Goal: Find specific page/section: Find specific page/section

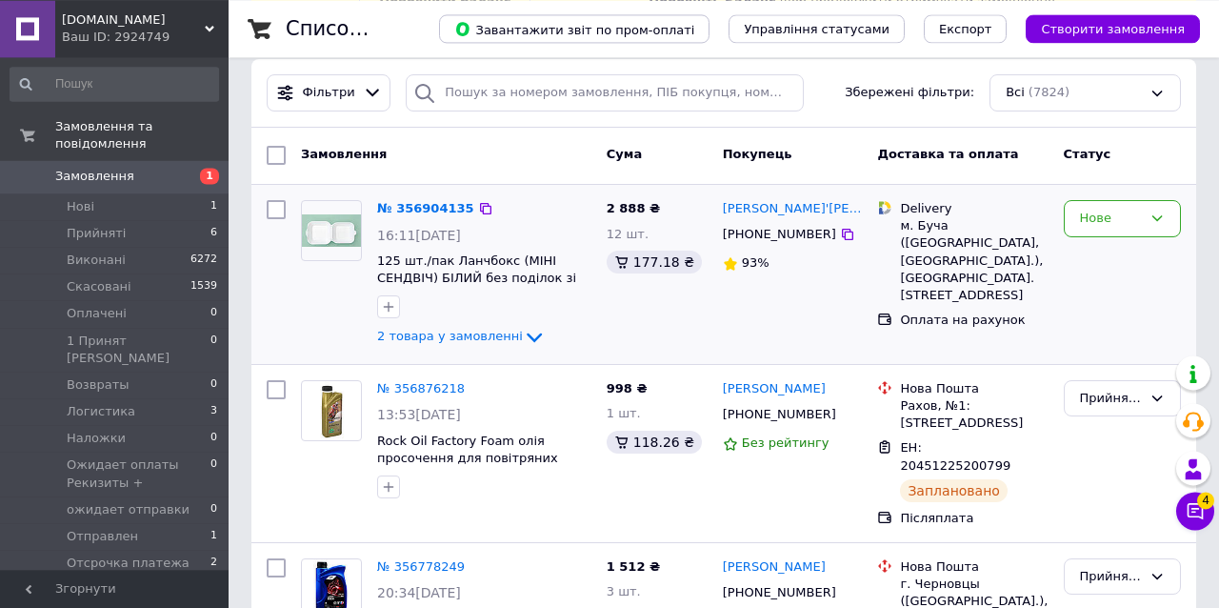
scroll to position [194, 0]
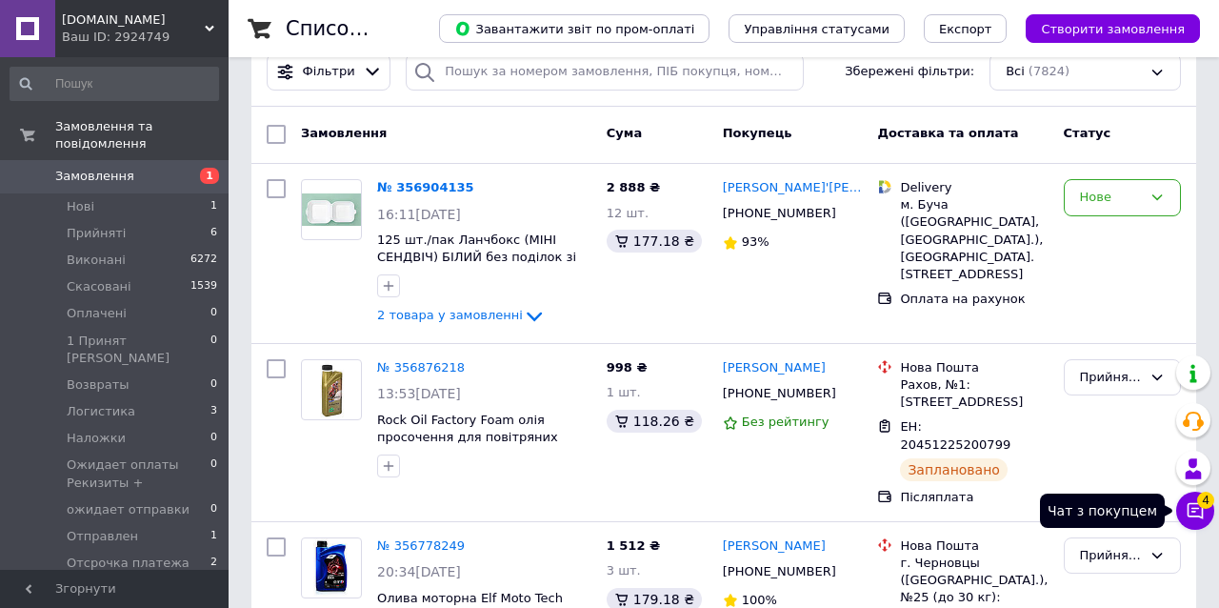
click at [1186, 503] on icon at bounding box center [1195, 510] width 19 height 19
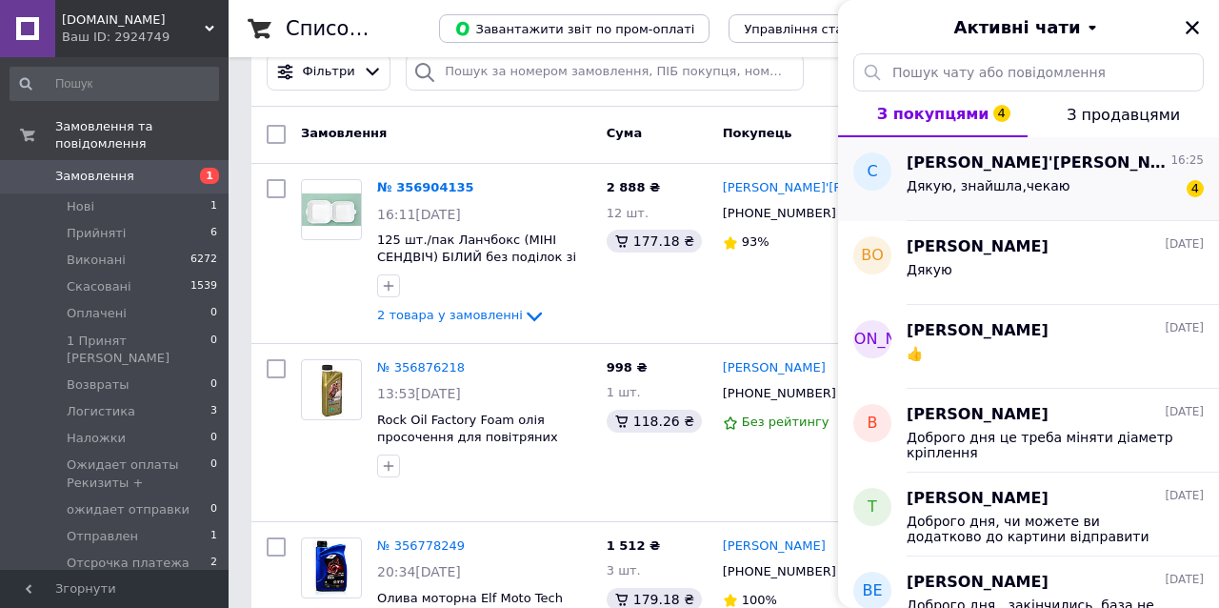
click at [996, 188] on span "Дякую, знайшла,чекаю" at bounding box center [989, 185] width 164 height 15
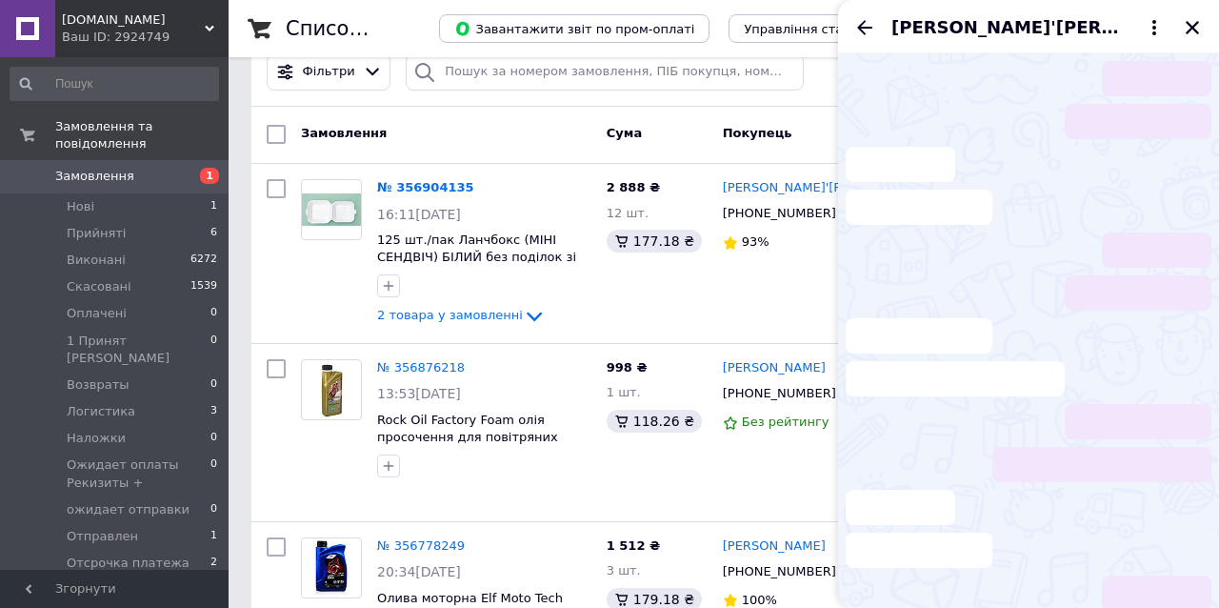
scroll to position [270, 0]
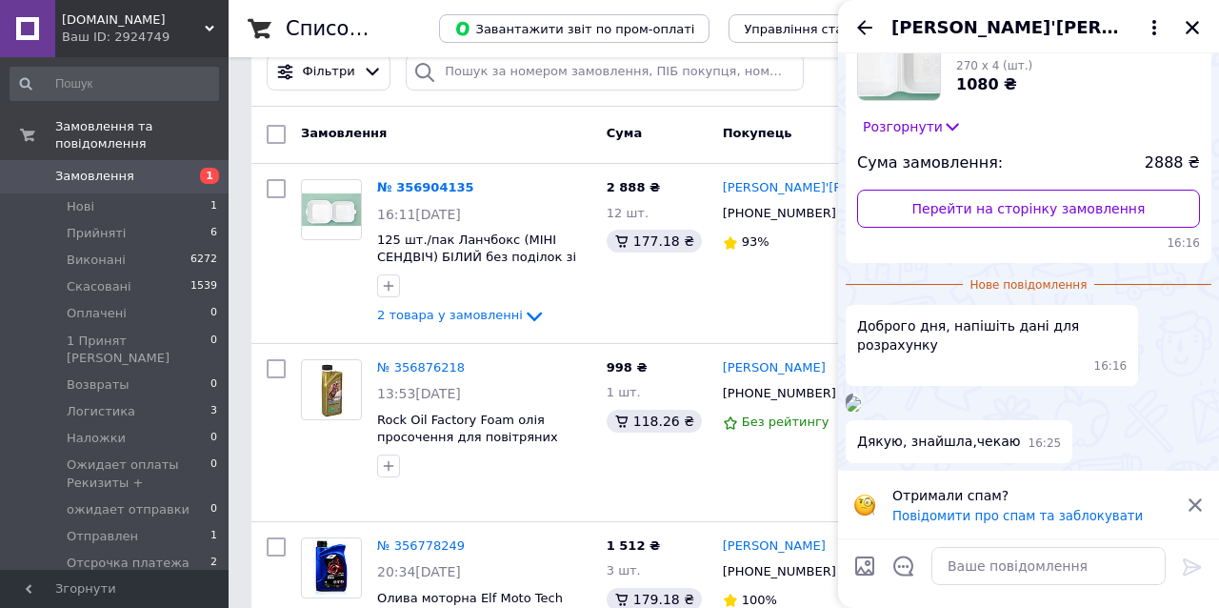
click at [861, 396] on img at bounding box center [853, 403] width 15 height 15
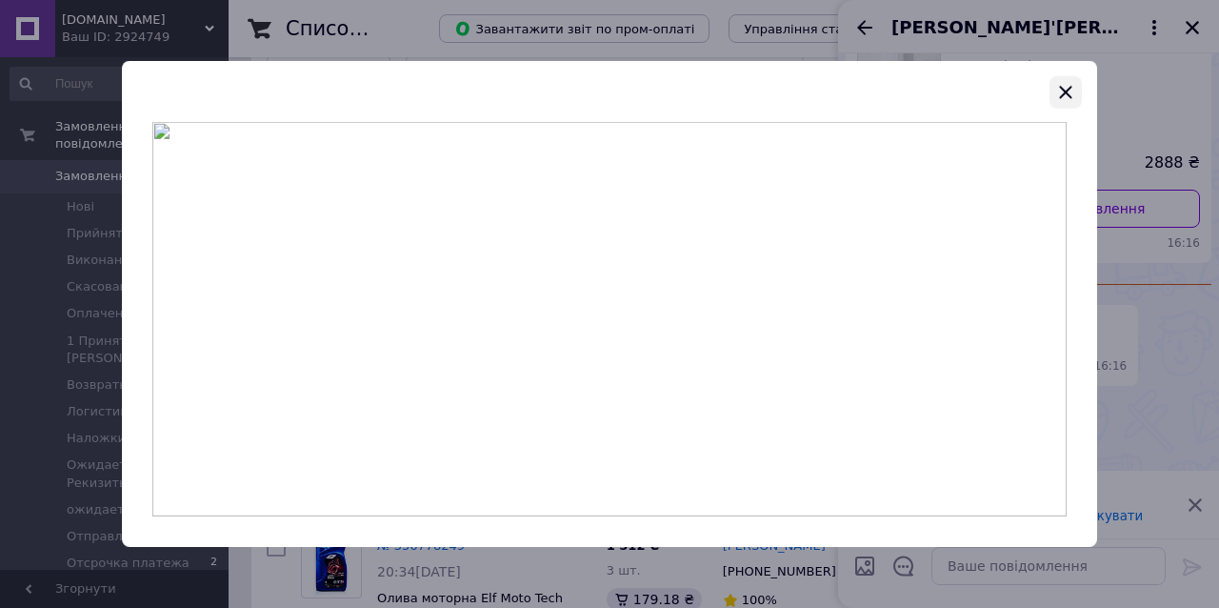
click at [1079, 85] on button "button" at bounding box center [1066, 92] width 32 height 32
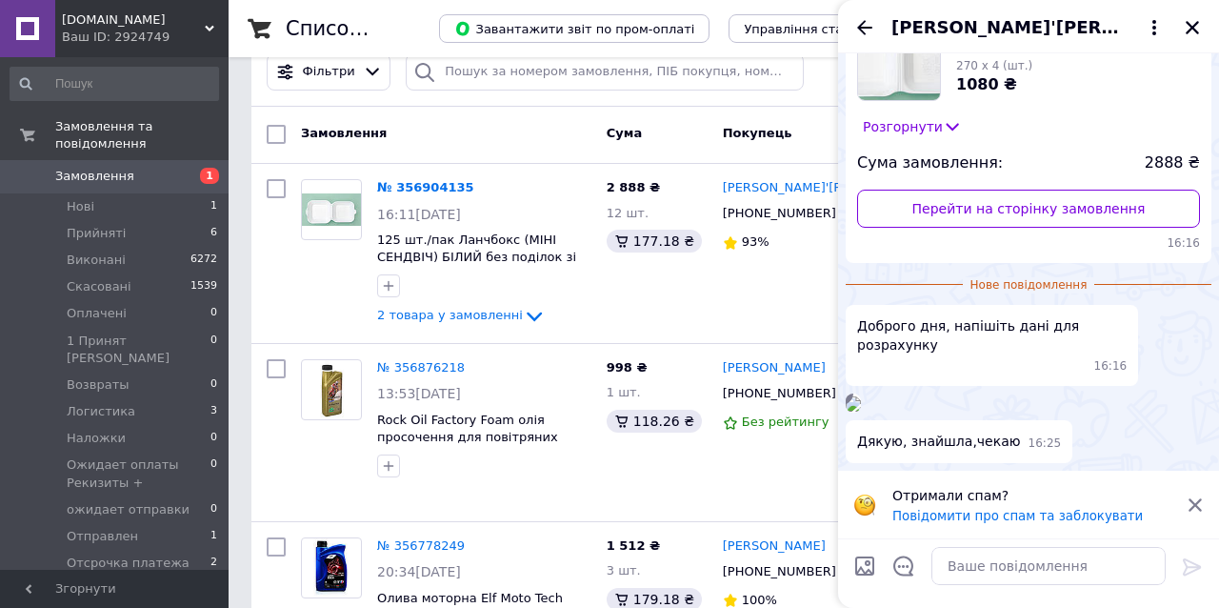
click at [861, 396] on img at bounding box center [853, 403] width 15 height 15
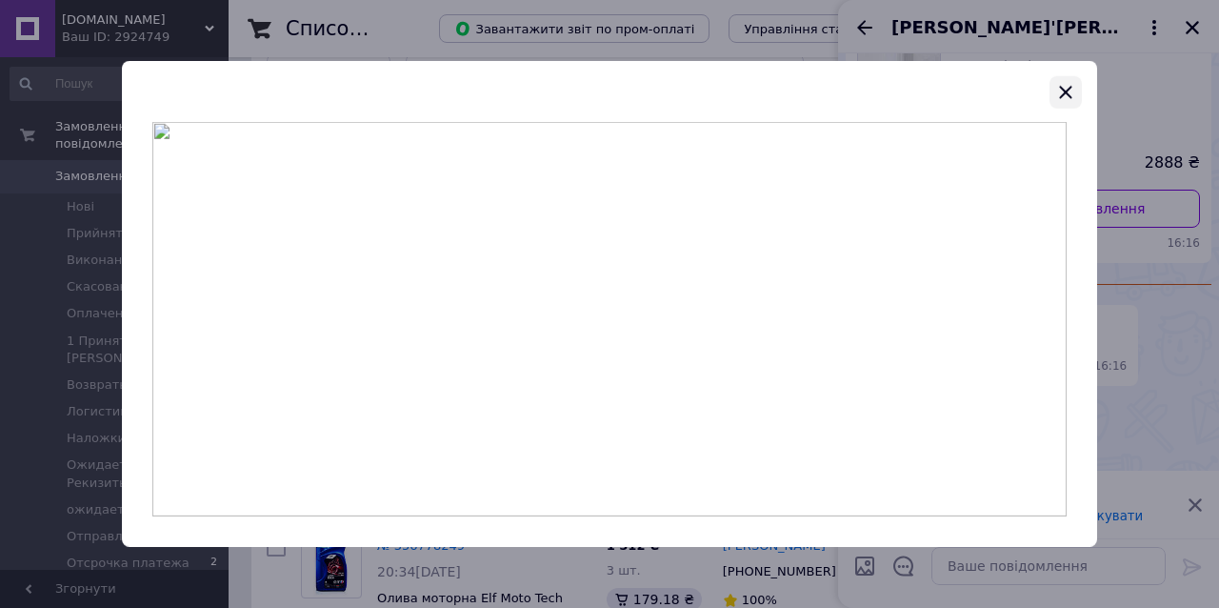
click at [1071, 93] on icon "button" at bounding box center [1066, 92] width 23 height 23
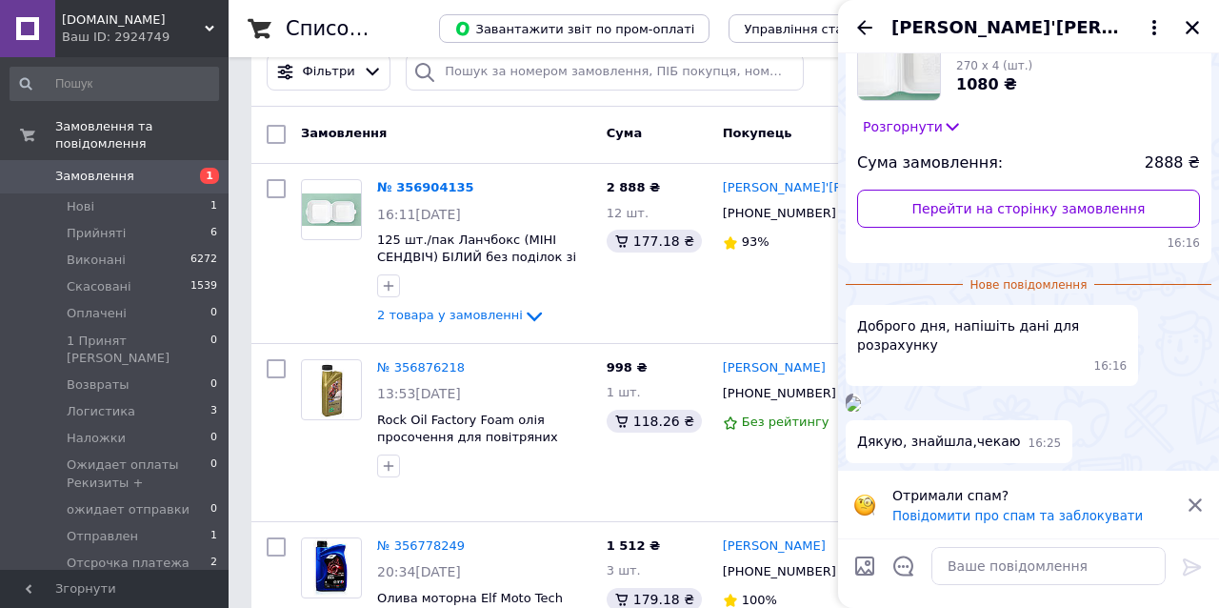
click at [861, 396] on img at bounding box center [853, 403] width 15 height 15
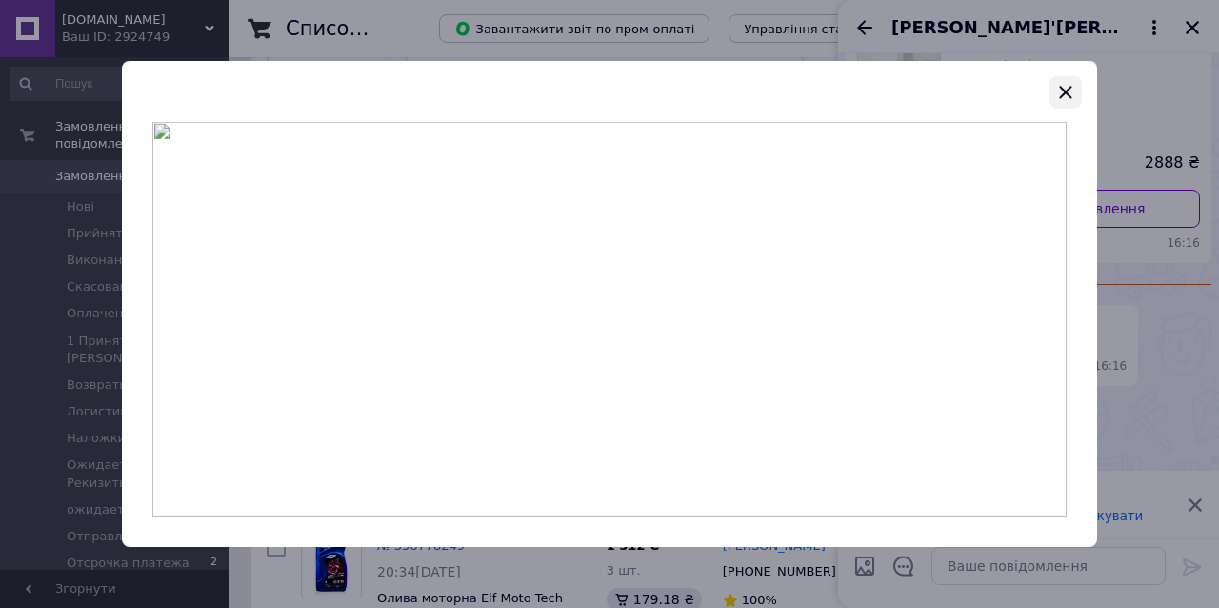
click at [1066, 96] on icon "button" at bounding box center [1066, 92] width 23 height 23
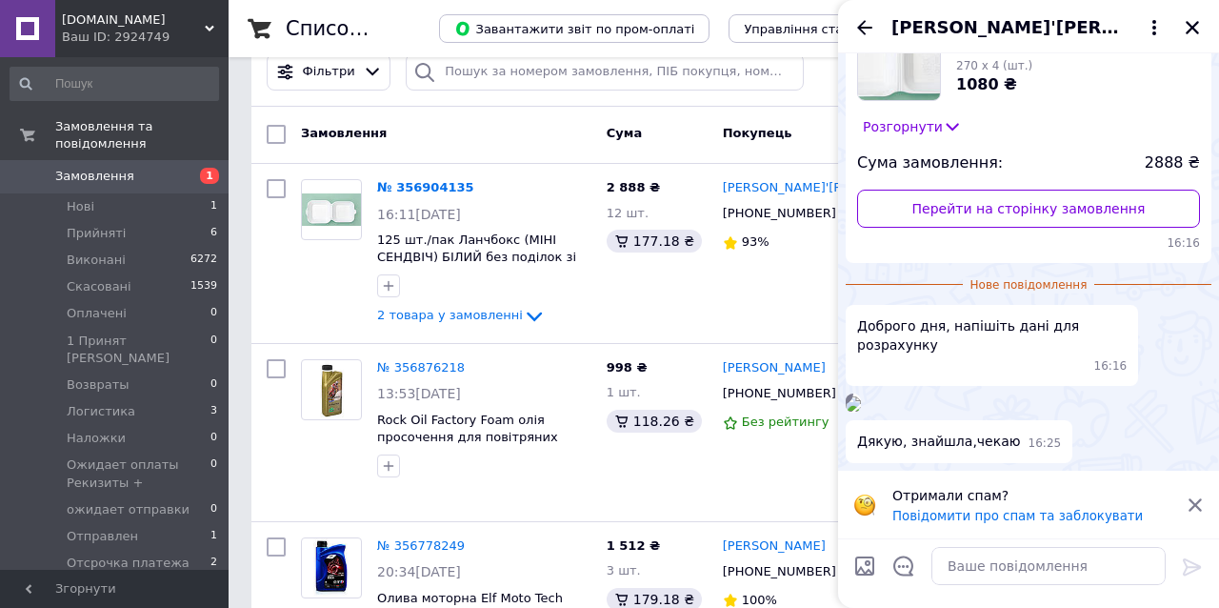
scroll to position [407, 0]
click at [861, 396] on img at bounding box center [853, 403] width 15 height 15
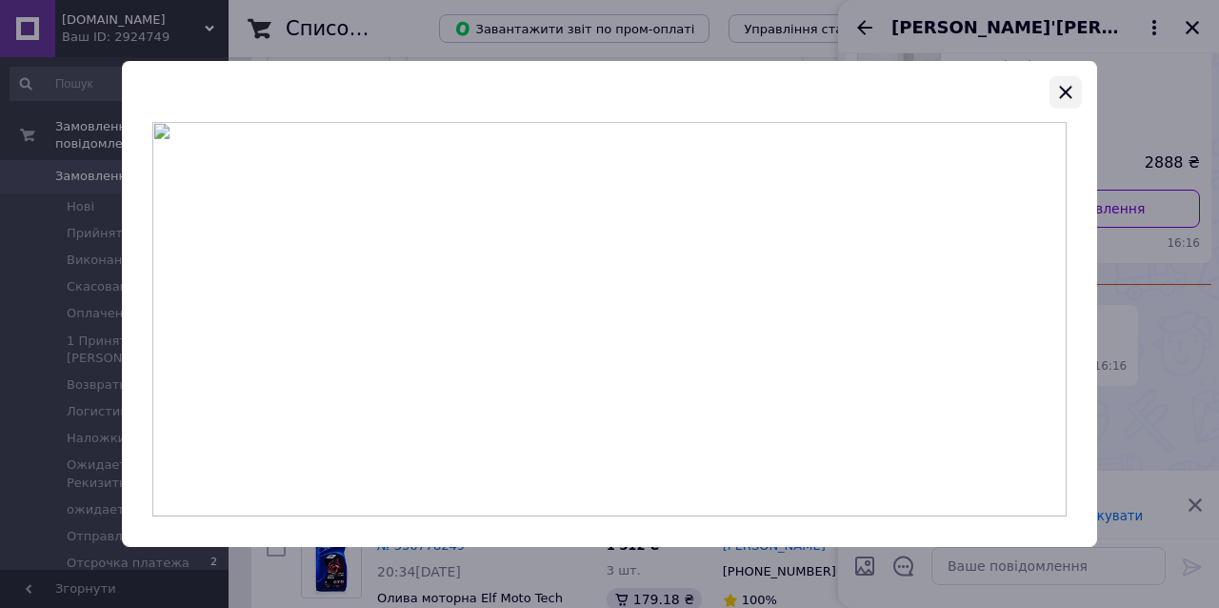
click at [1070, 93] on icon "button" at bounding box center [1066, 92] width 23 height 23
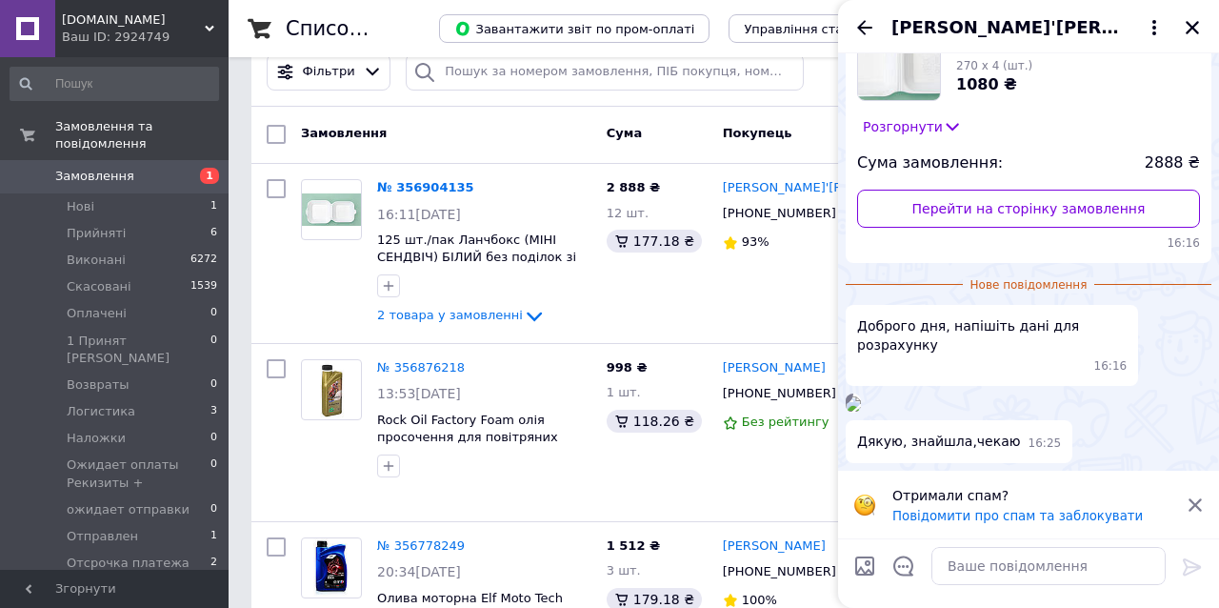
click at [861, 396] on img at bounding box center [853, 403] width 15 height 15
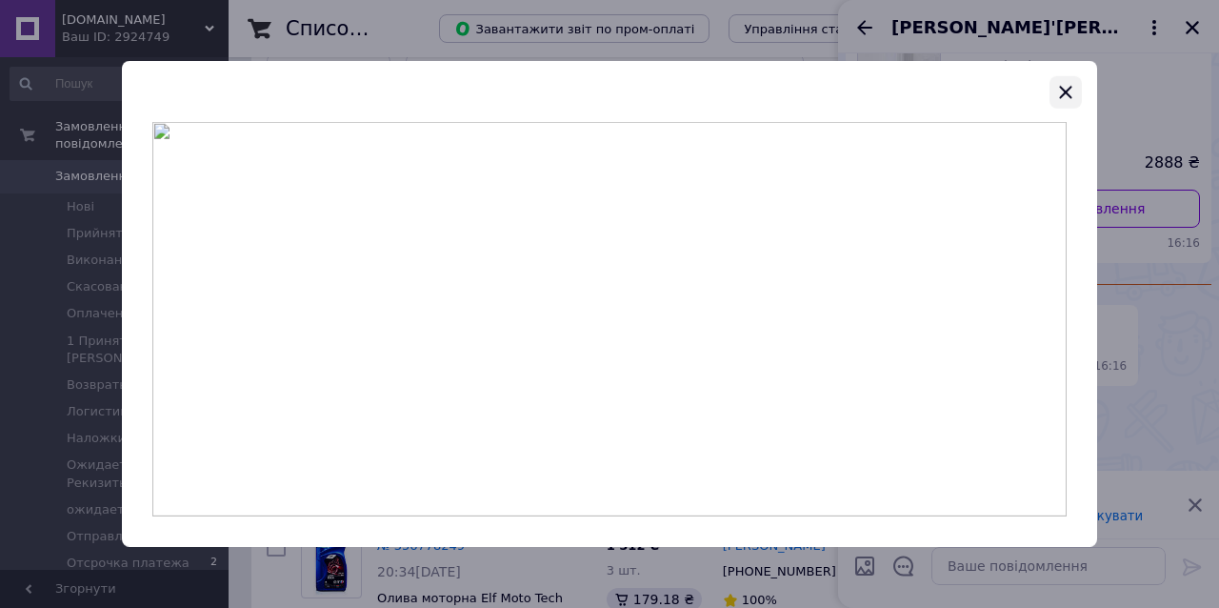
click at [1061, 83] on icon "button" at bounding box center [1066, 92] width 23 height 23
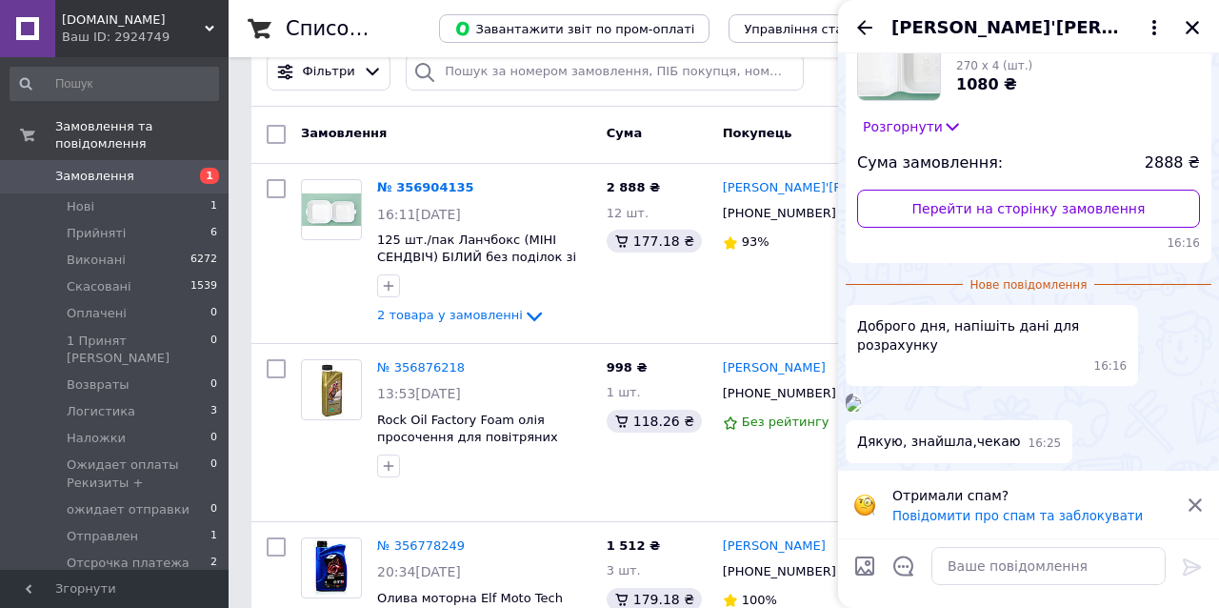
click at [1198, 506] on icon at bounding box center [1195, 504] width 13 height 13
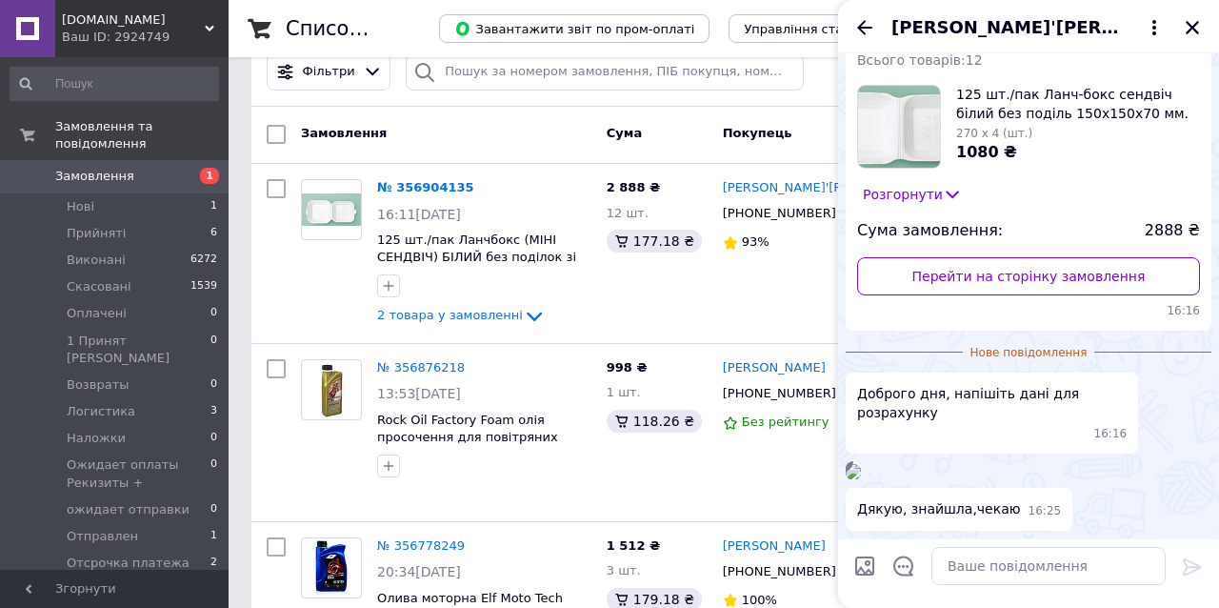
scroll to position [337, 0]
click at [1189, 30] on icon "Закрити" at bounding box center [1192, 27] width 17 height 17
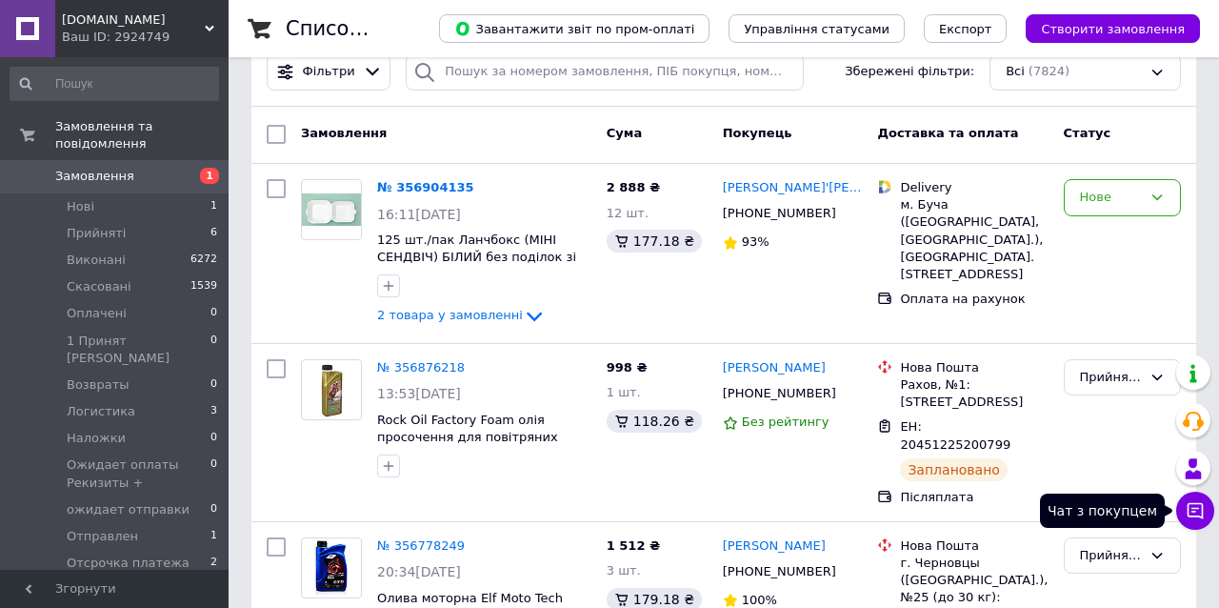
click at [1207, 511] on button "Чат з покупцем" at bounding box center [1196, 511] width 38 height 38
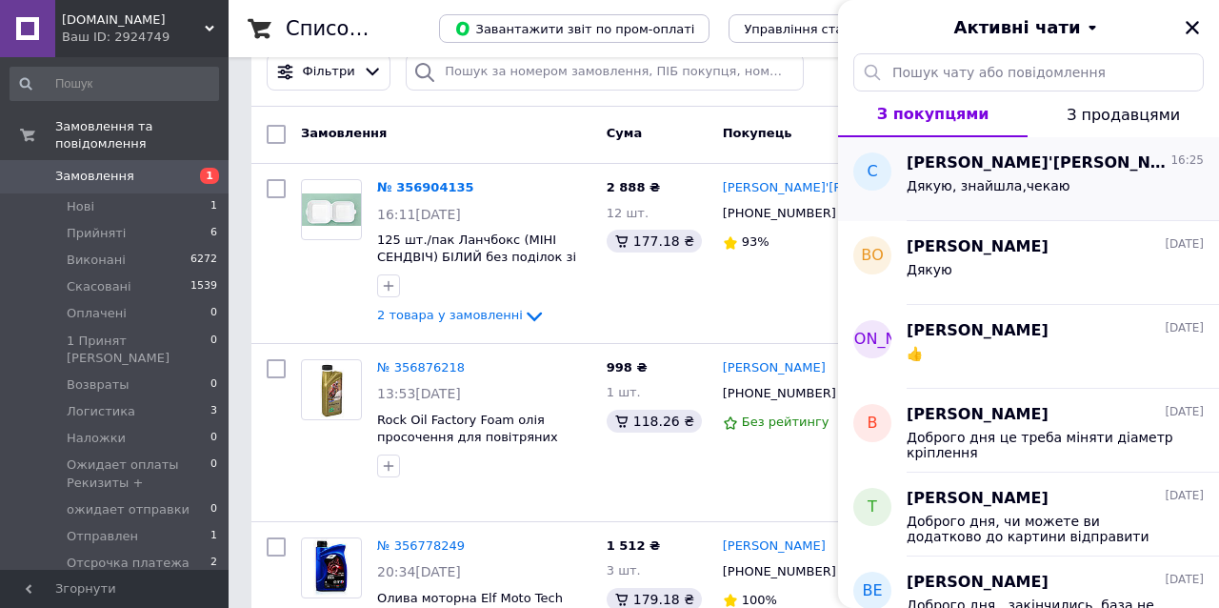
click at [1035, 174] on div "Дякую, знайшла,чекаю" at bounding box center [1055, 189] width 297 height 30
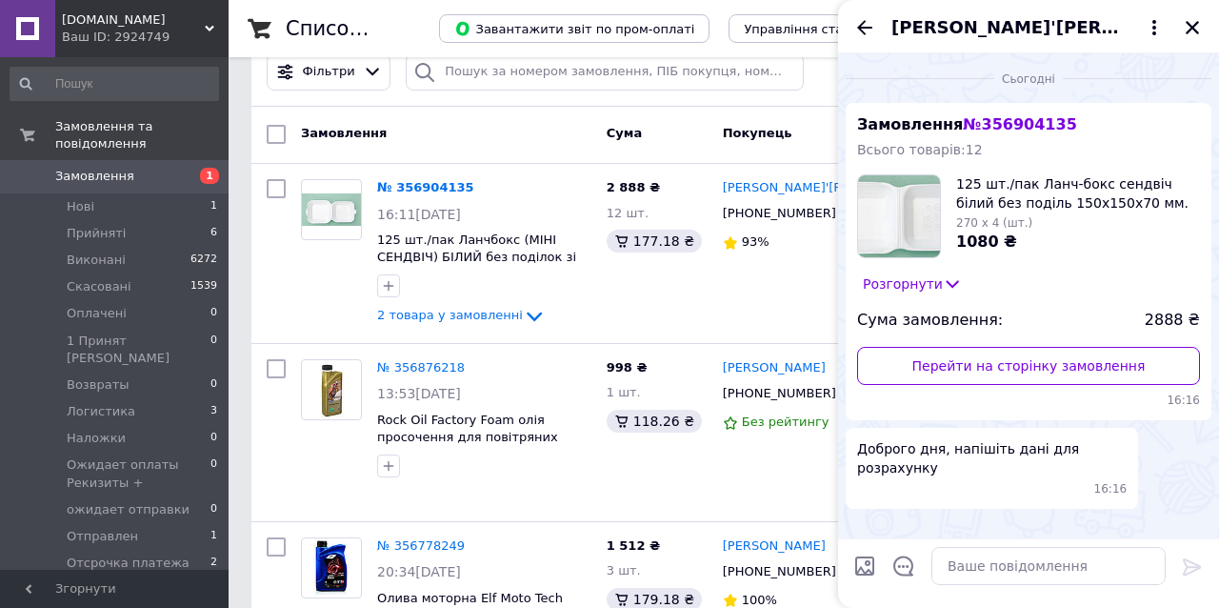
scroll to position [185, 0]
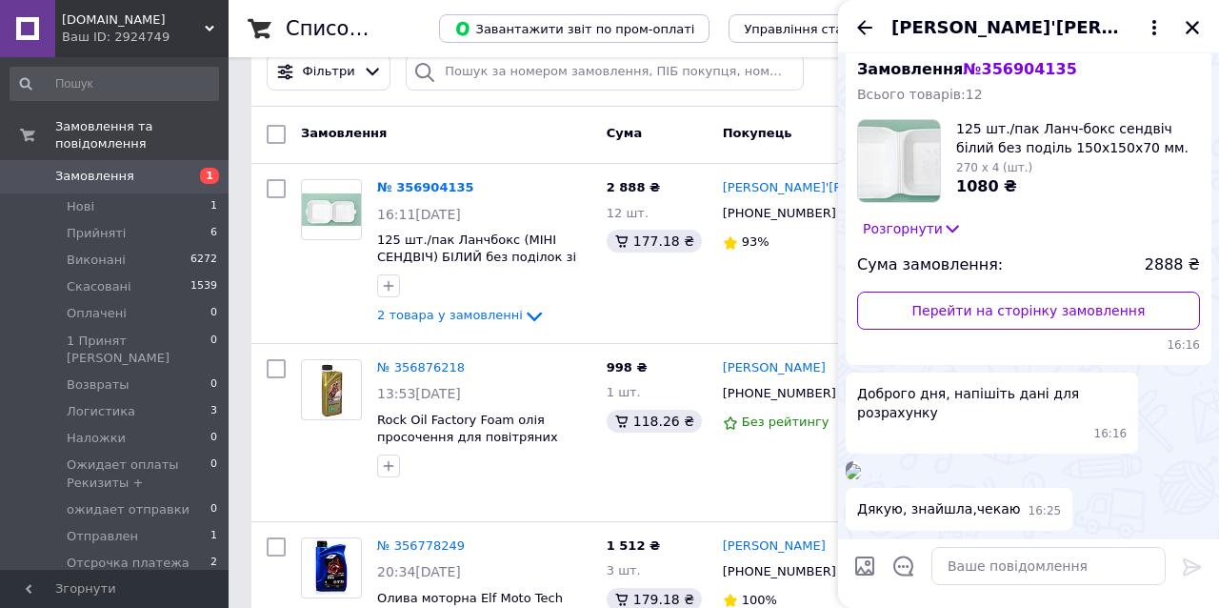
click at [861, 464] on img at bounding box center [853, 471] width 15 height 15
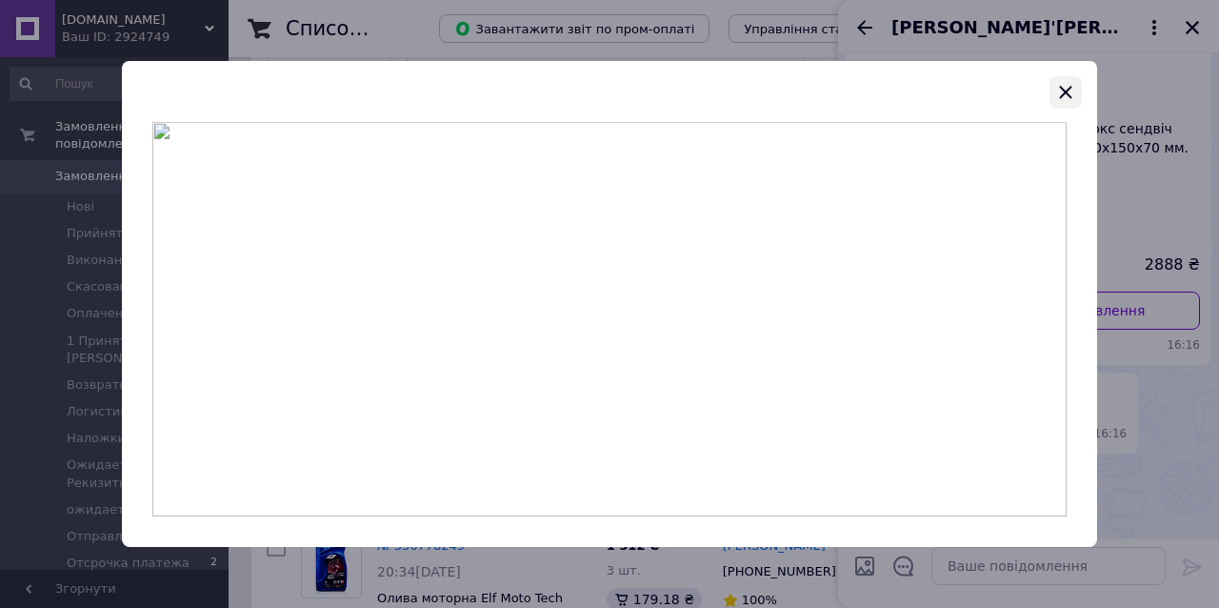
click at [1067, 84] on icon "button" at bounding box center [1066, 92] width 23 height 23
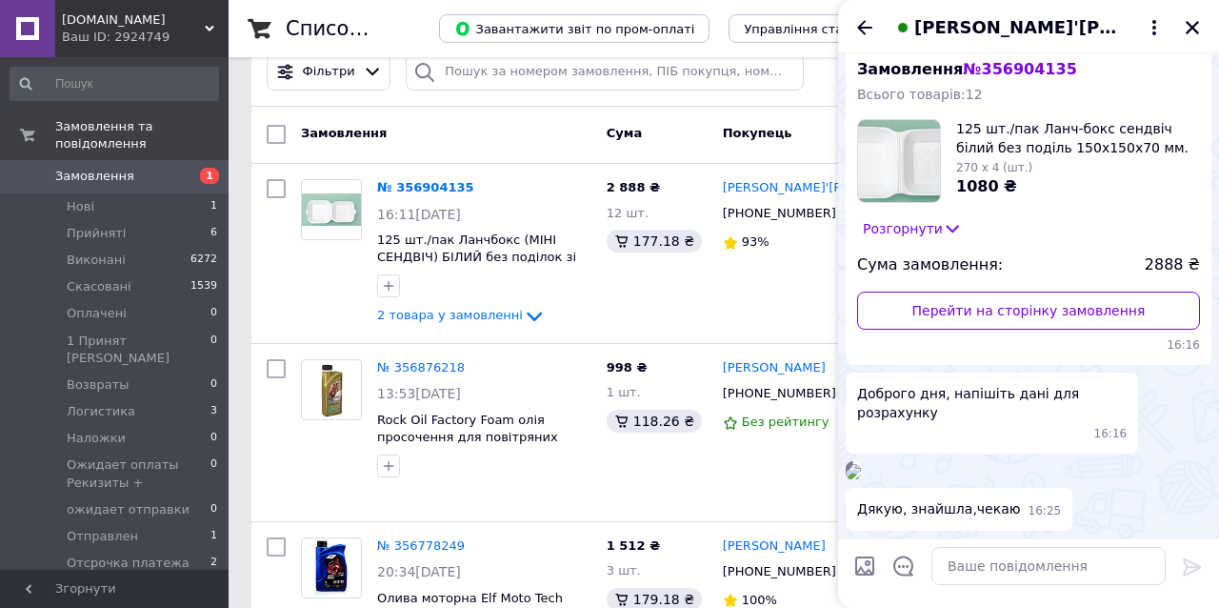
scroll to position [303, 0]
click at [861, 464] on img at bounding box center [853, 471] width 15 height 15
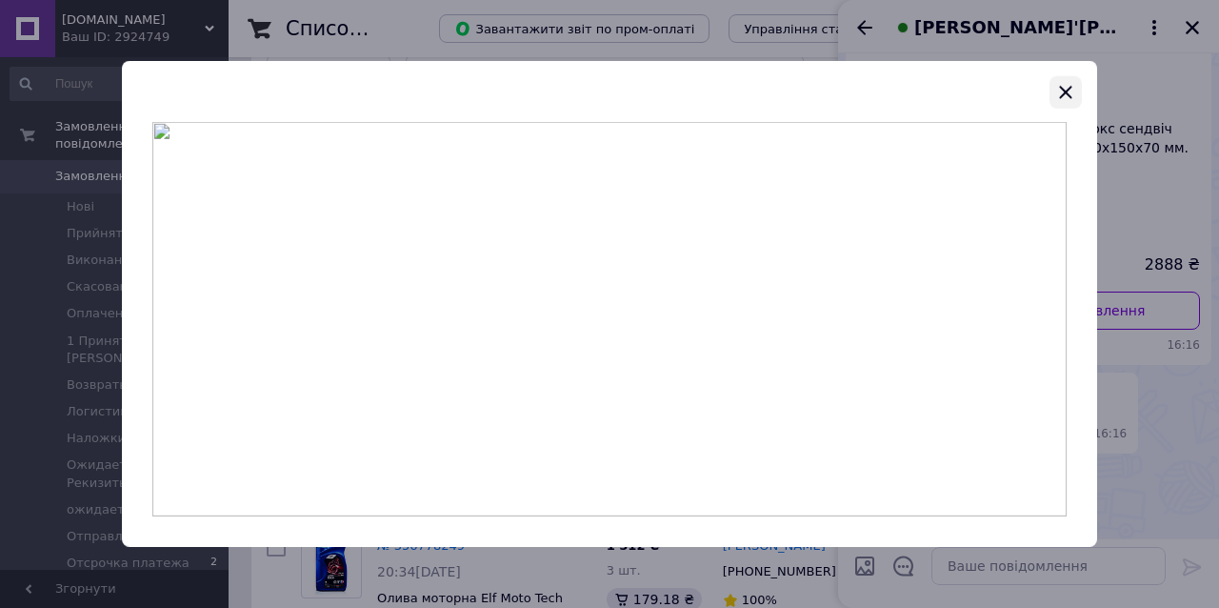
click at [1063, 94] on icon "button" at bounding box center [1065, 92] width 12 height 12
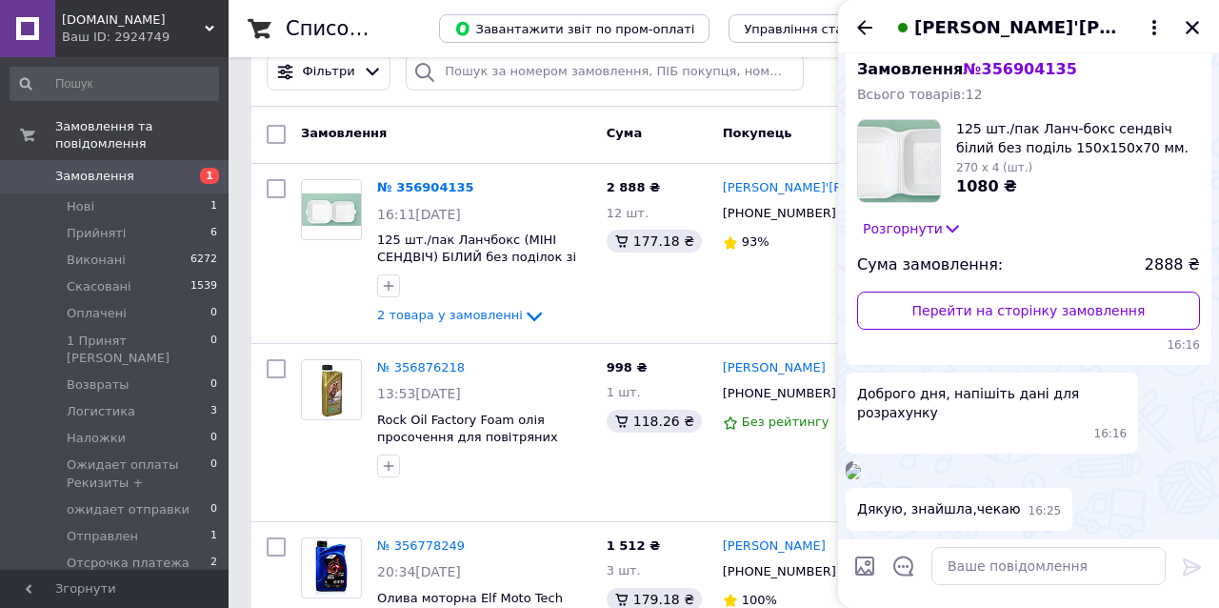
click at [861, 464] on img at bounding box center [853, 471] width 15 height 15
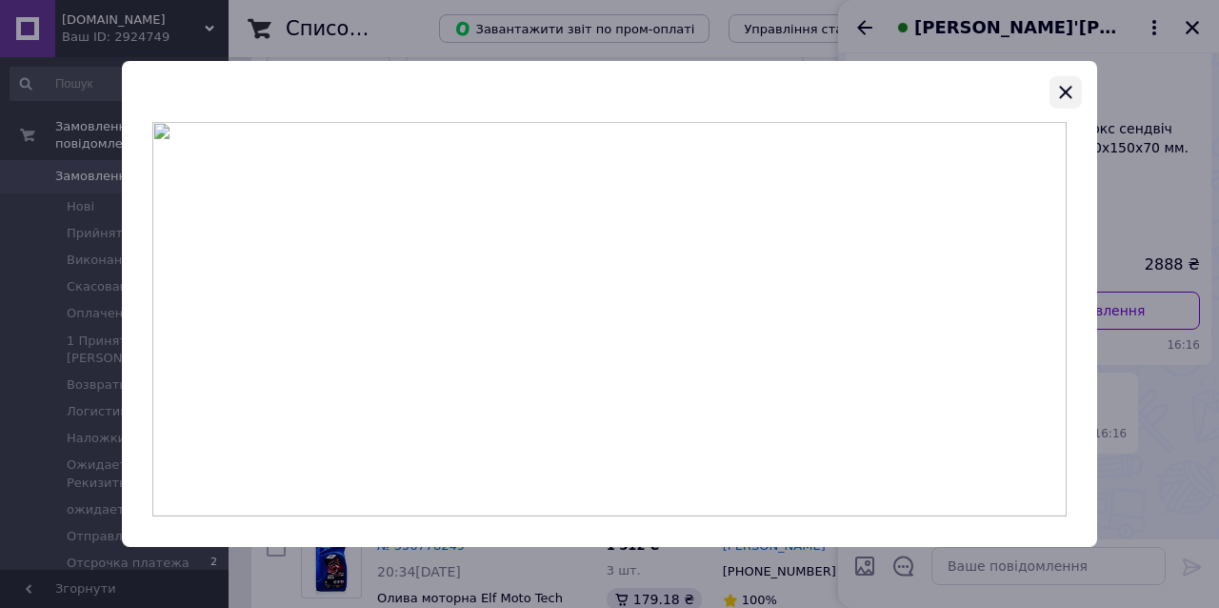
click at [1068, 98] on icon "button" at bounding box center [1066, 92] width 23 height 23
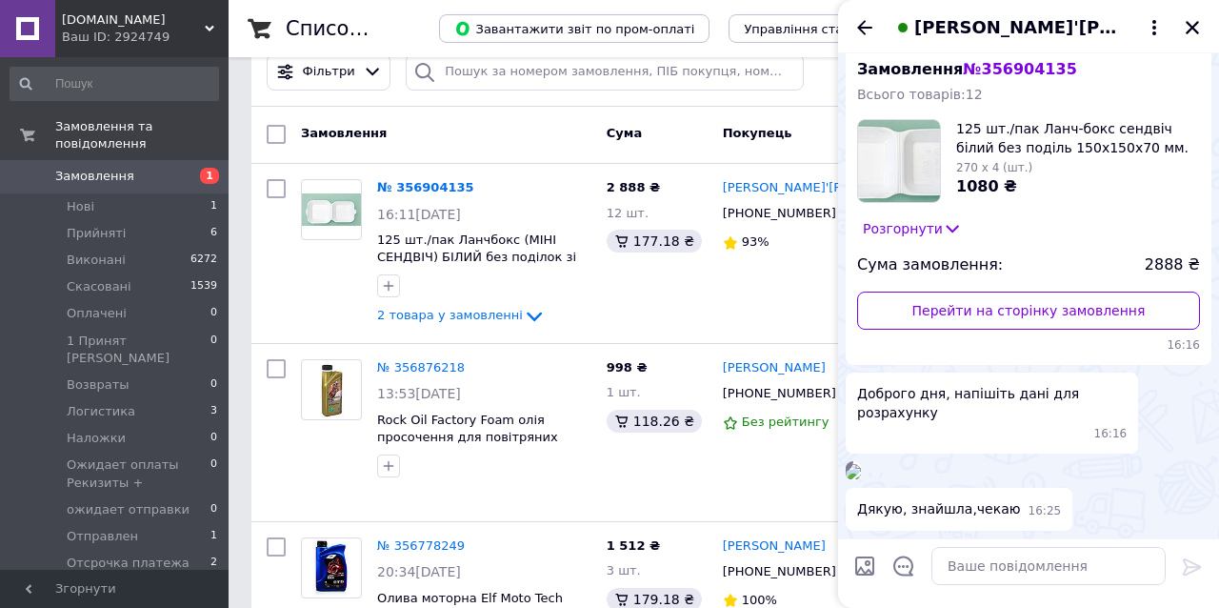
click at [861, 464] on img at bounding box center [853, 471] width 15 height 15
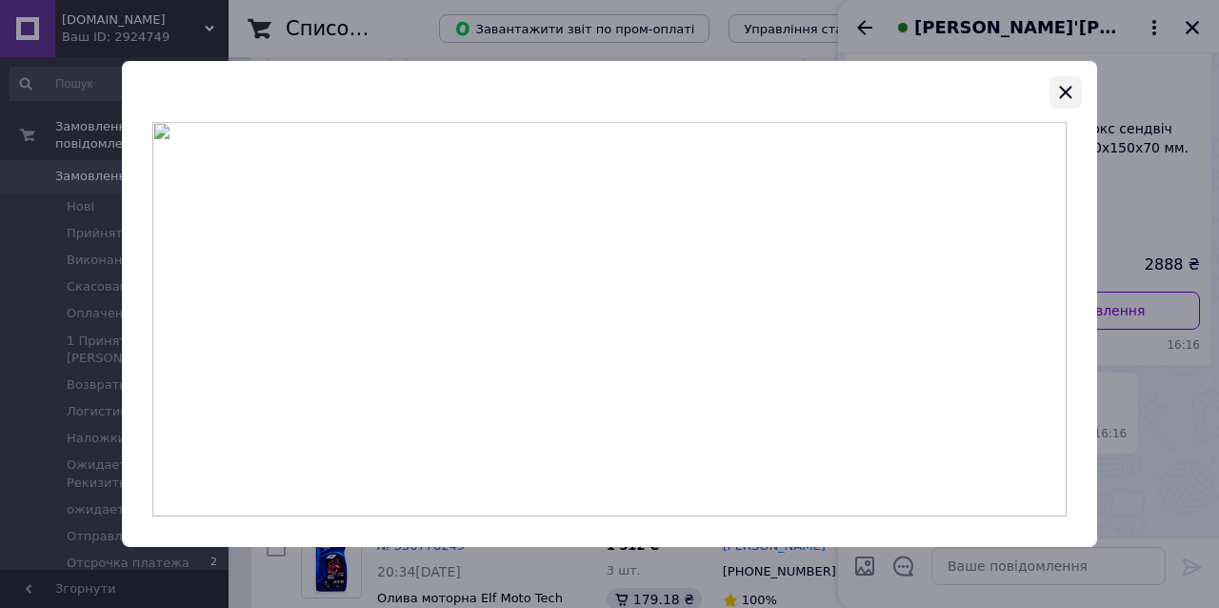
click at [1068, 95] on icon "button" at bounding box center [1065, 92] width 12 height 12
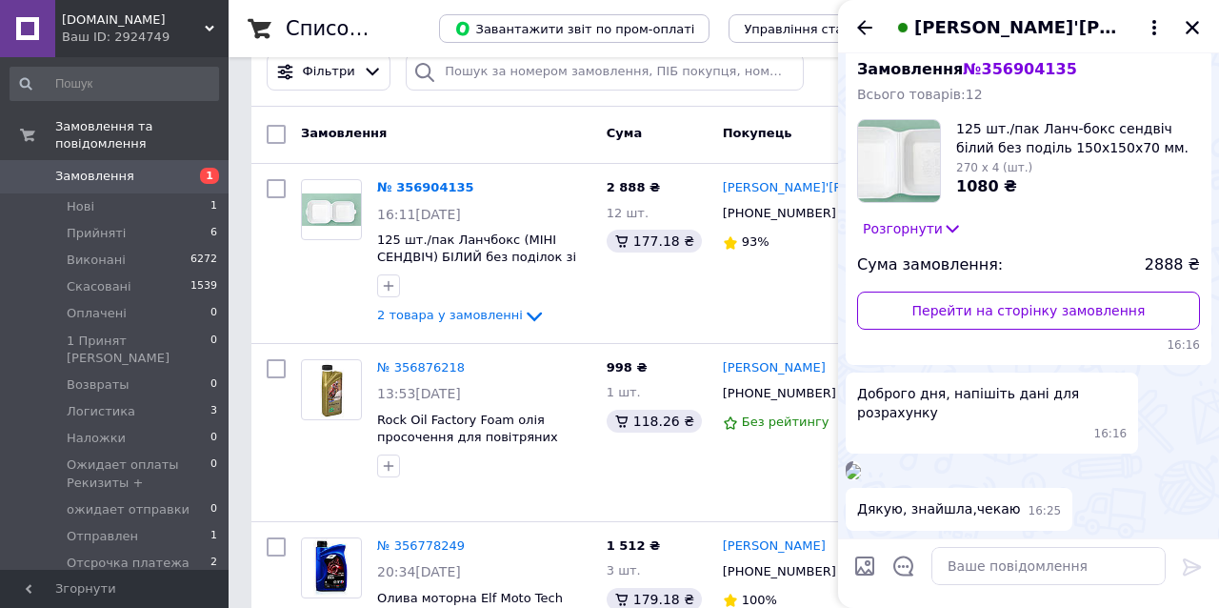
click at [861, 464] on img at bounding box center [853, 471] width 15 height 15
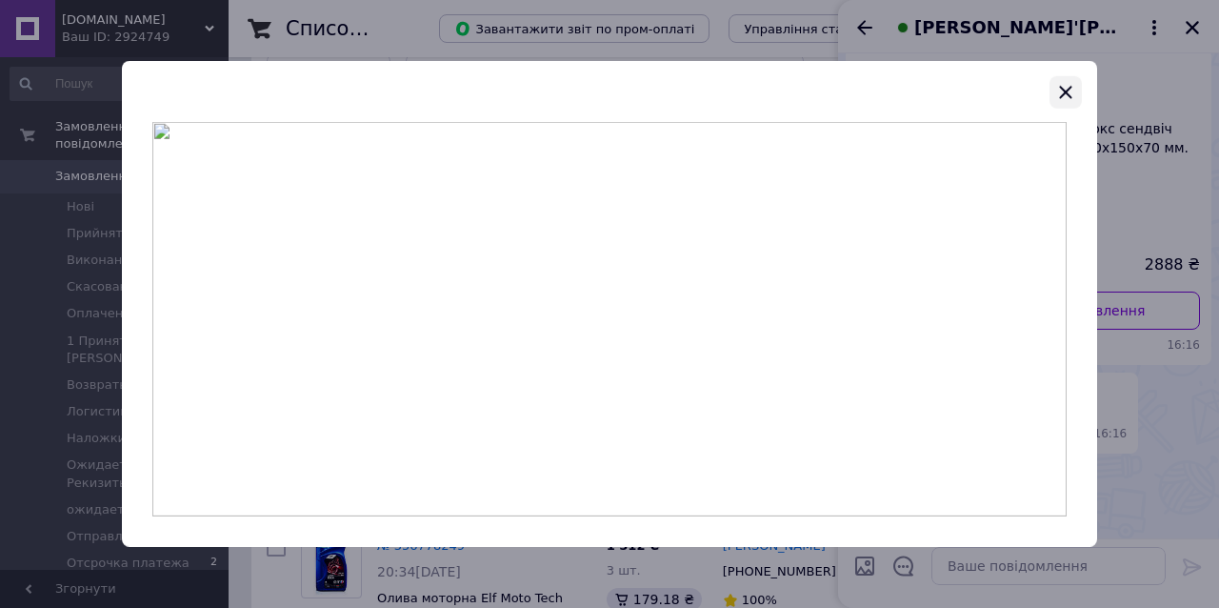
click at [1064, 88] on icon "button" at bounding box center [1066, 92] width 23 height 23
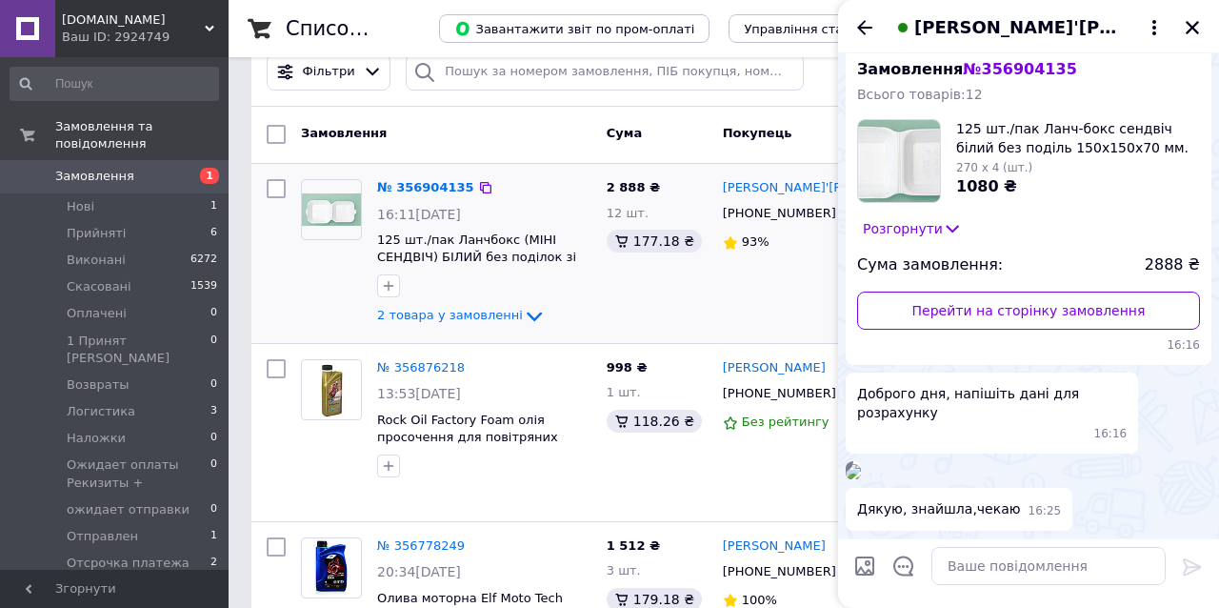
click at [753, 302] on div "[PERSON_NAME]'[PERSON_NAME] [PHONE_NUMBER] 93%" at bounding box center [792, 253] width 155 height 164
click at [1188, 25] on icon "Закрити" at bounding box center [1192, 27] width 17 height 17
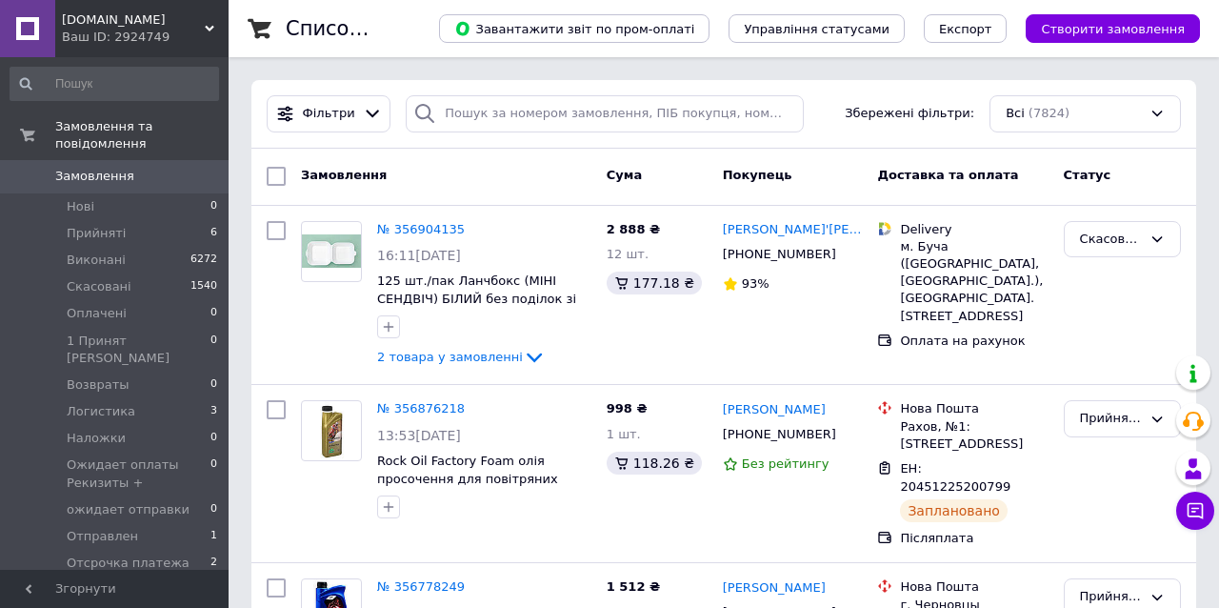
click at [213, 28] on div "McSVES.COM.UA Ваш ID: 2924749 Сайт McSVES.COM.UA Кабінет покупця Перевірити ста…" at bounding box center [114, 28] width 229 height 57
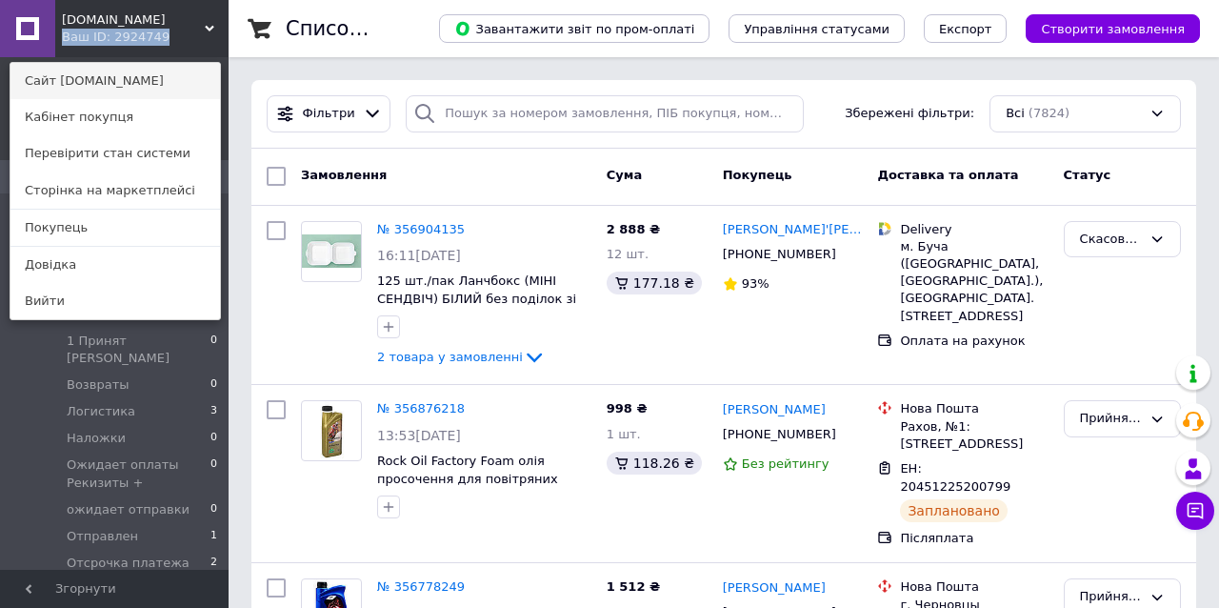
click at [141, 82] on link "Сайт [DOMAIN_NAME]" at bounding box center [115, 81] width 210 height 36
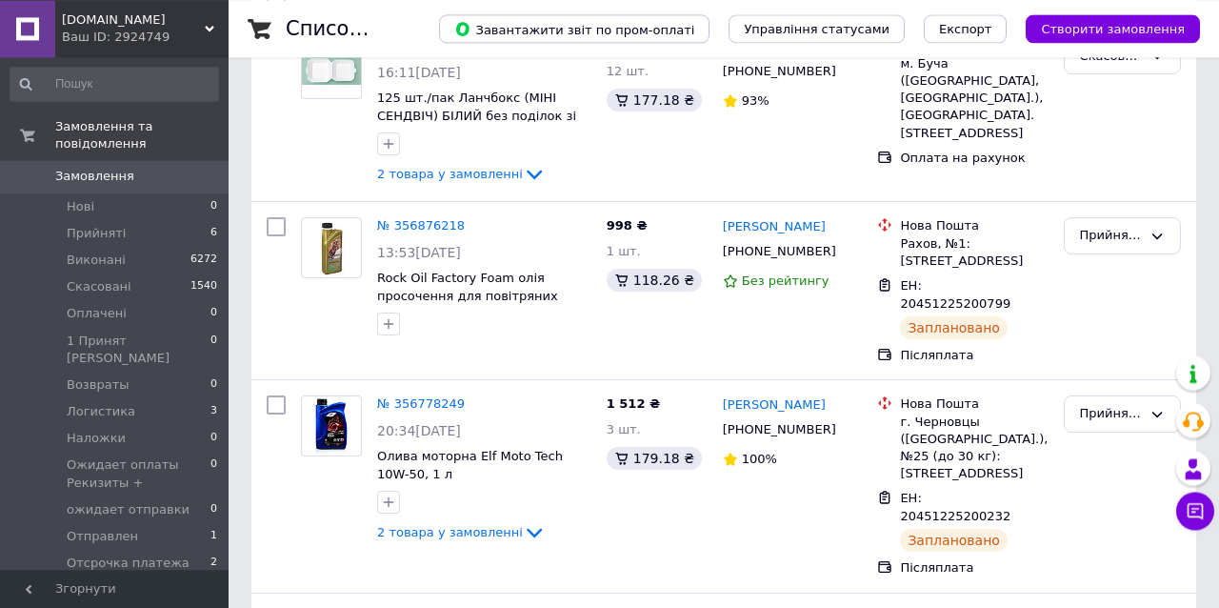
scroll to position [97, 0]
